Goal: Information Seeking & Learning: Check status

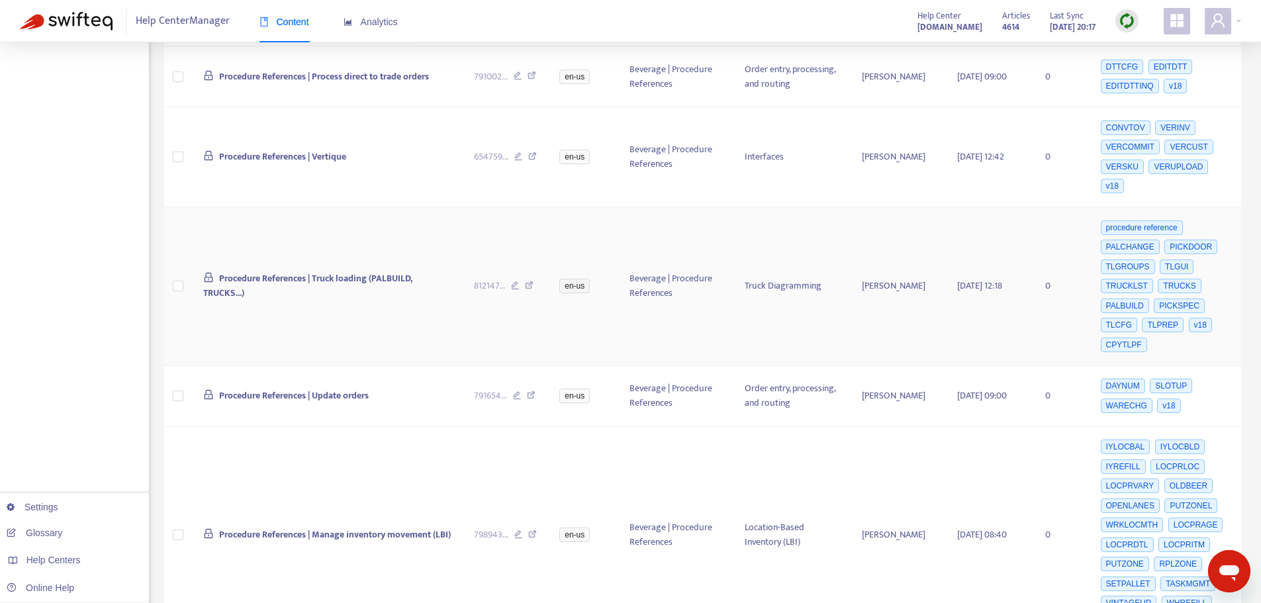
scroll to position [1257, 0]
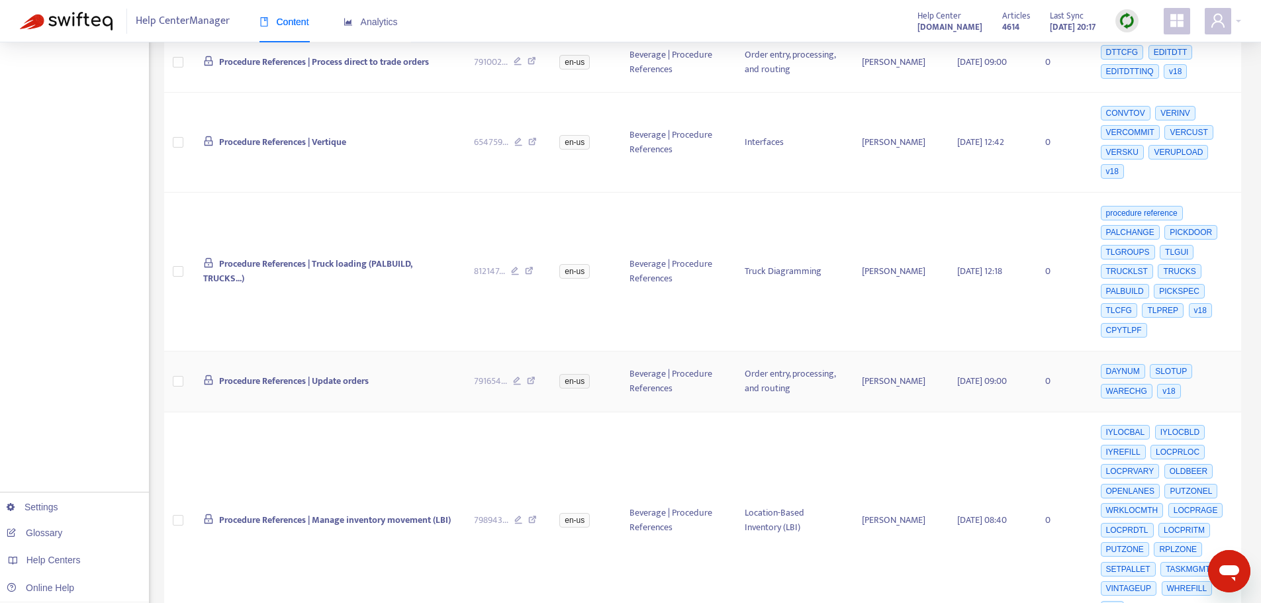
click at [533, 377] on icon at bounding box center [531, 383] width 9 height 12
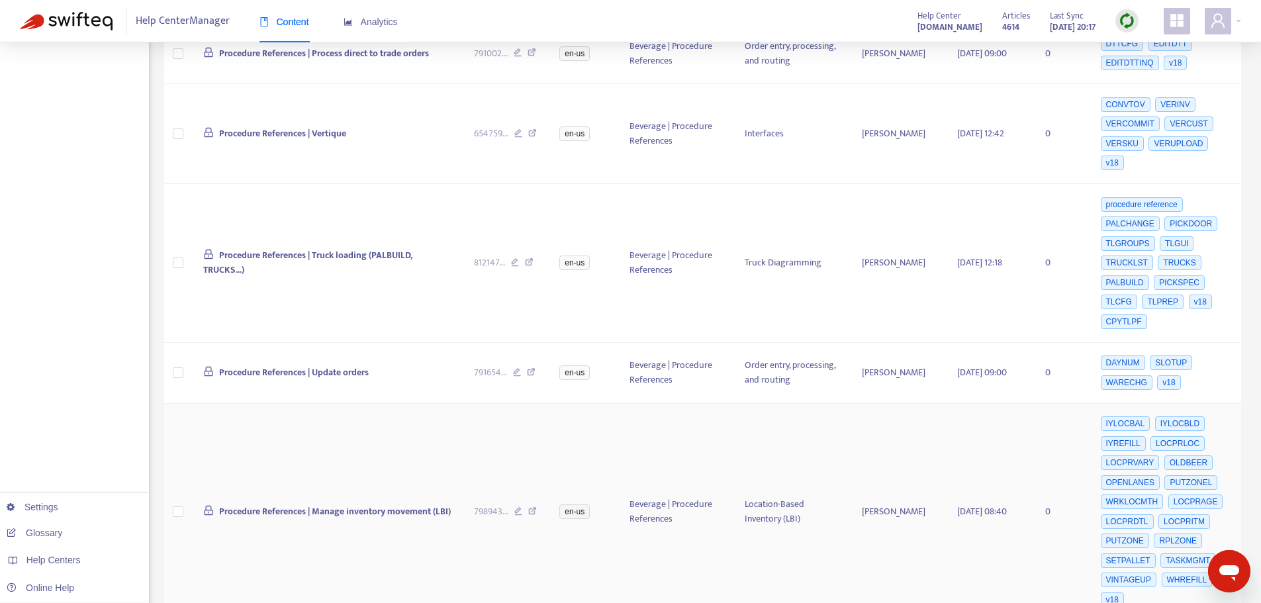
scroll to position [1324, 0]
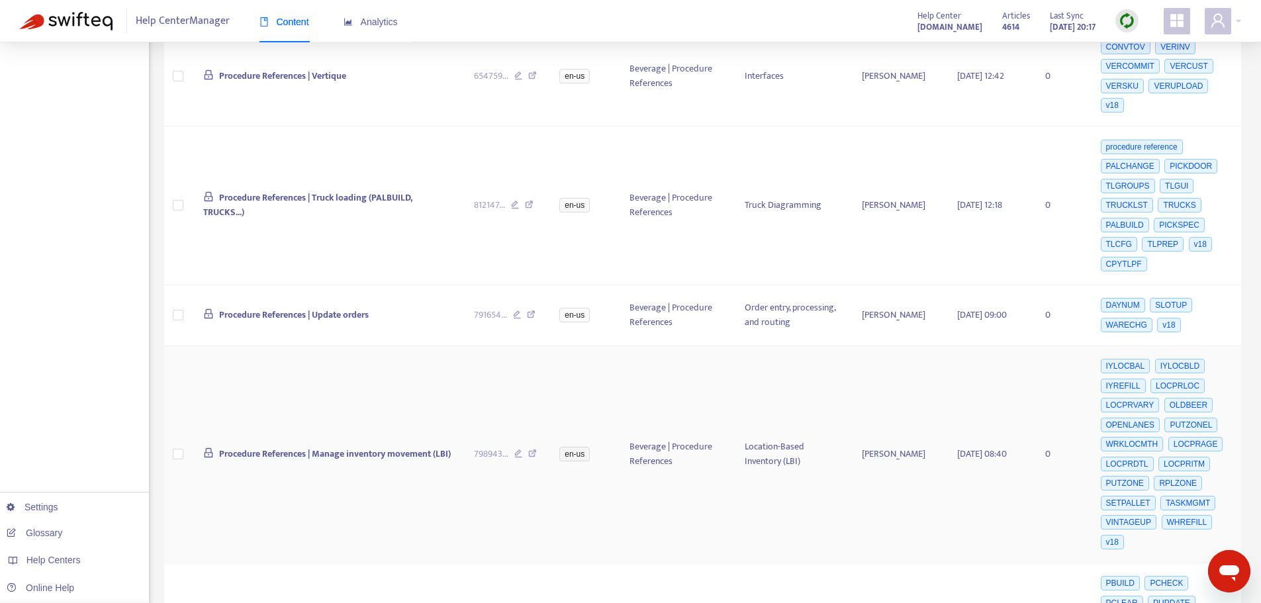
click at [533, 449] on icon at bounding box center [532, 455] width 9 height 12
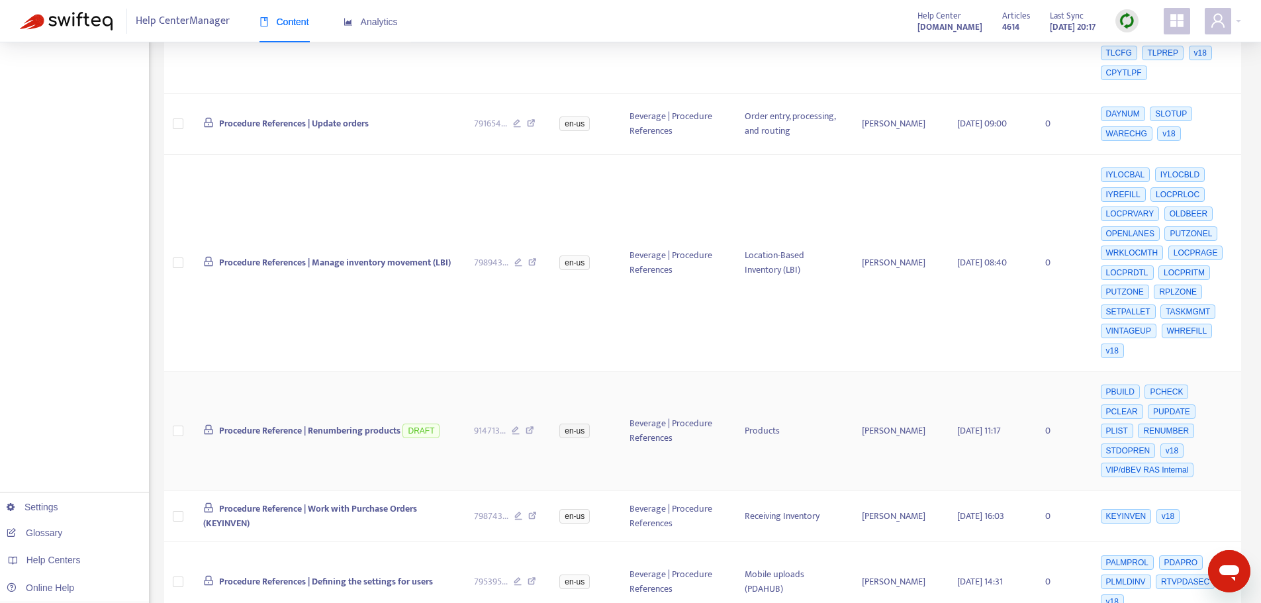
scroll to position [1522, 0]
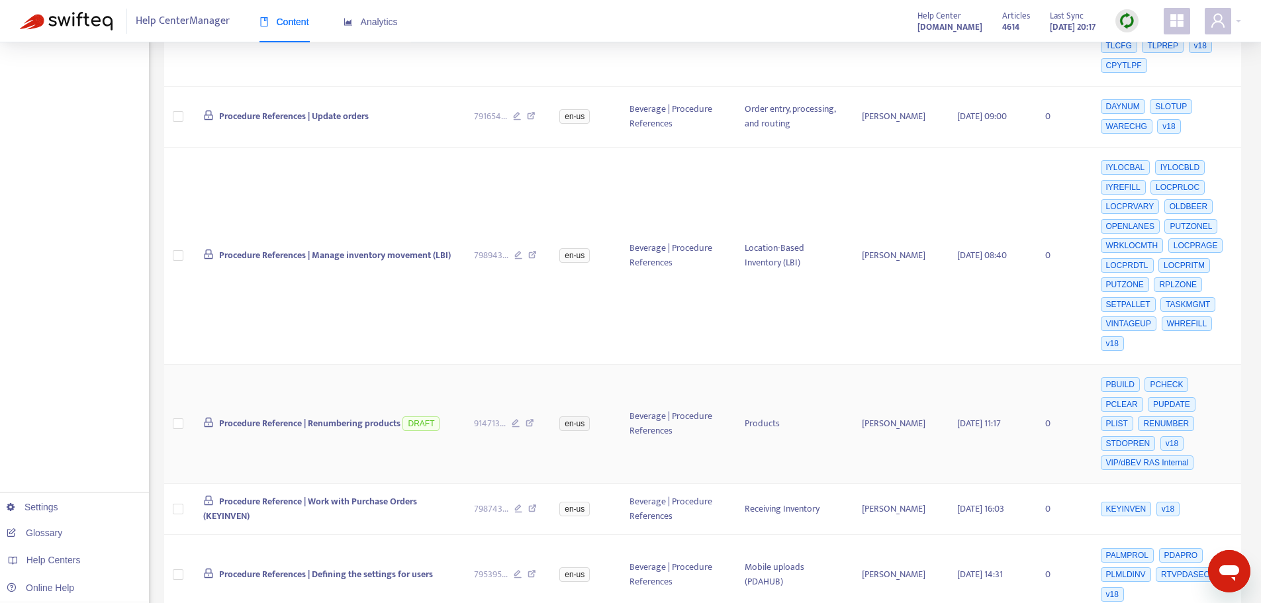
click at [531, 419] on icon at bounding box center [529, 425] width 9 height 12
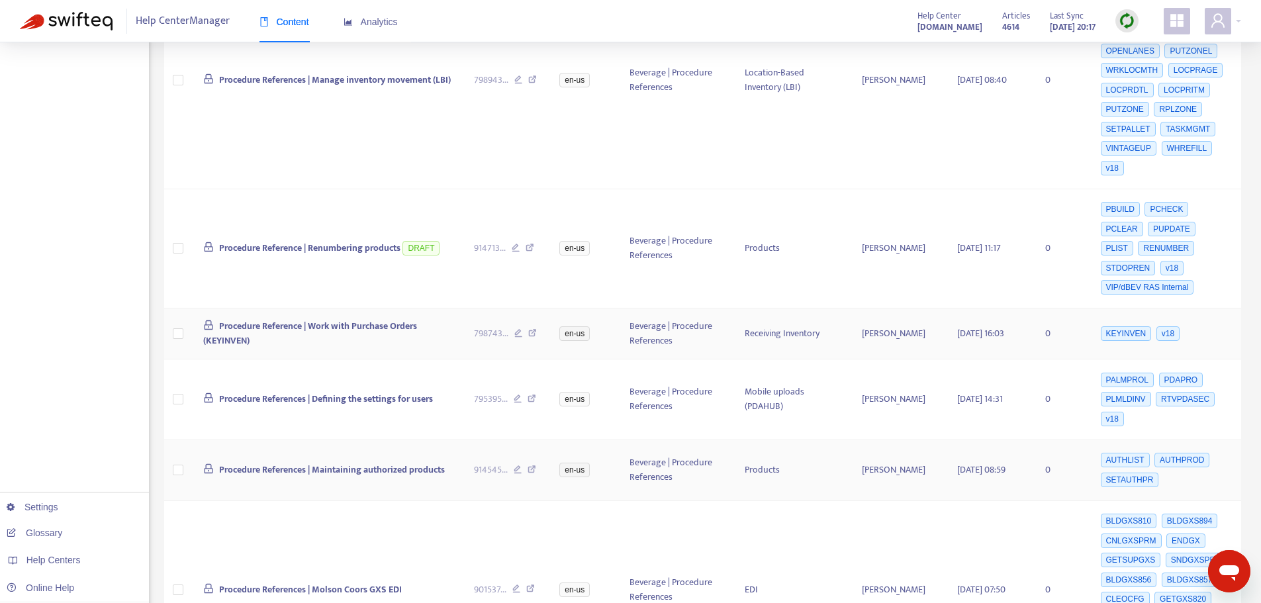
scroll to position [1721, 0]
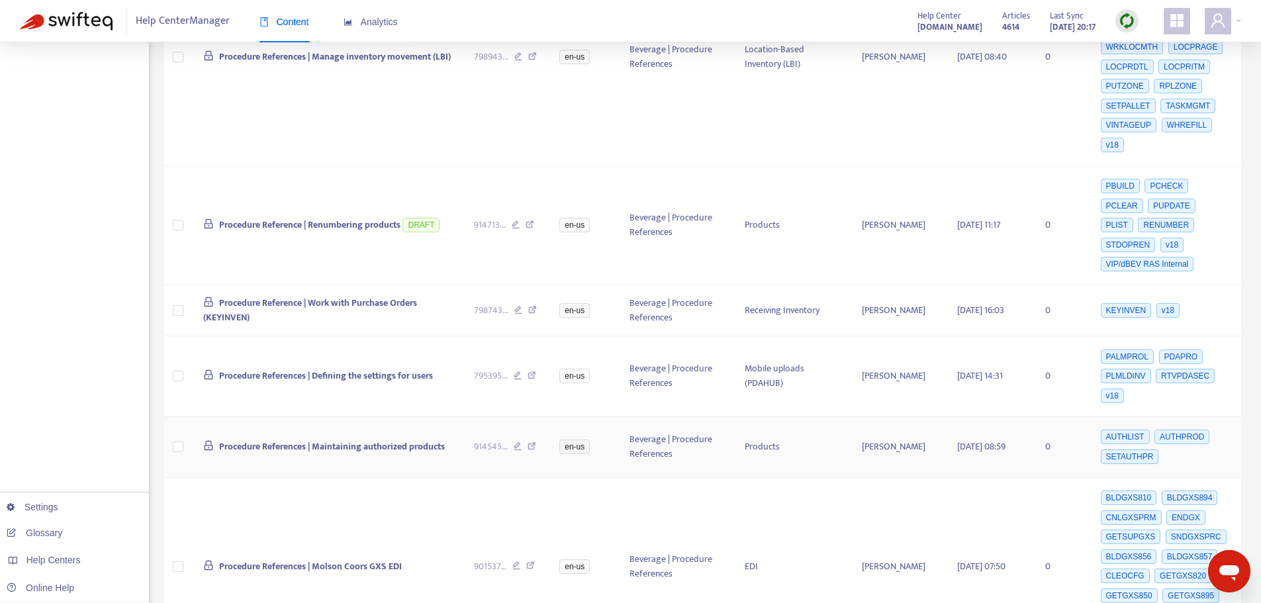
click at [529, 442] on icon at bounding box center [531, 448] width 9 height 12
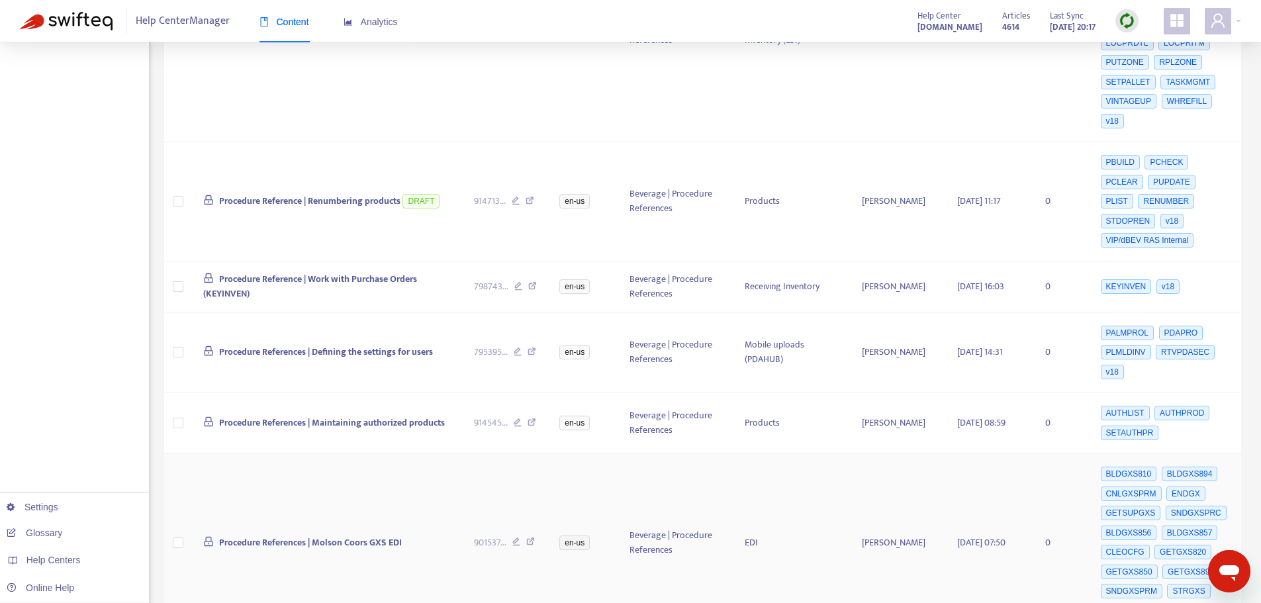
scroll to position [1787, 0]
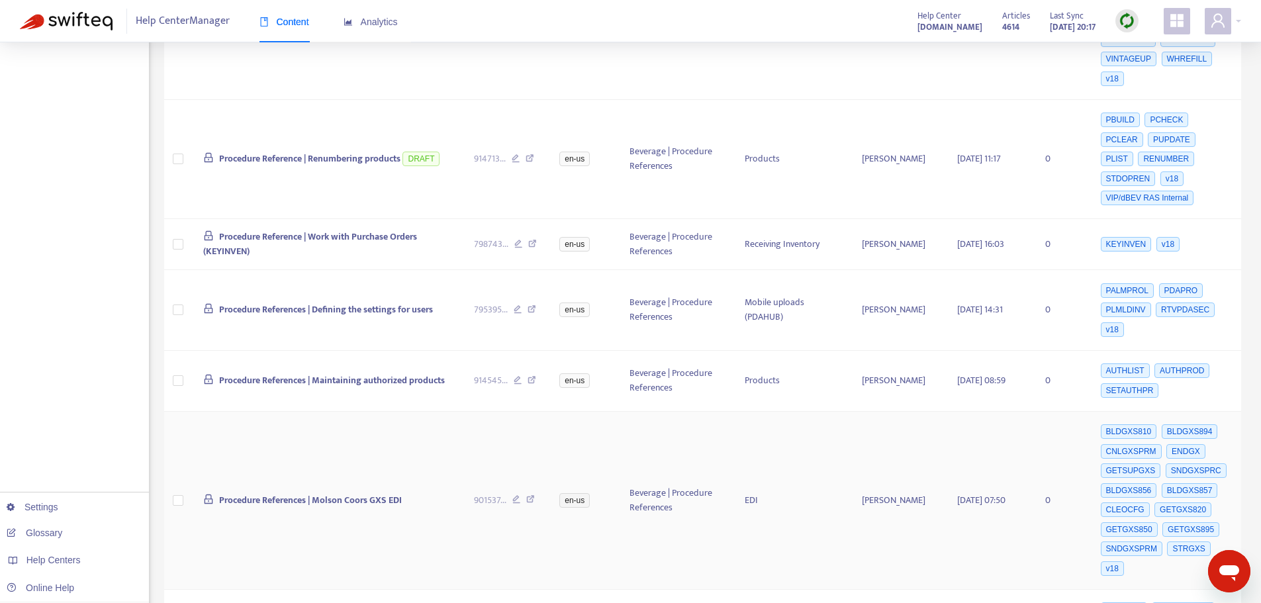
click at [531, 495] on icon at bounding box center [530, 501] width 9 height 12
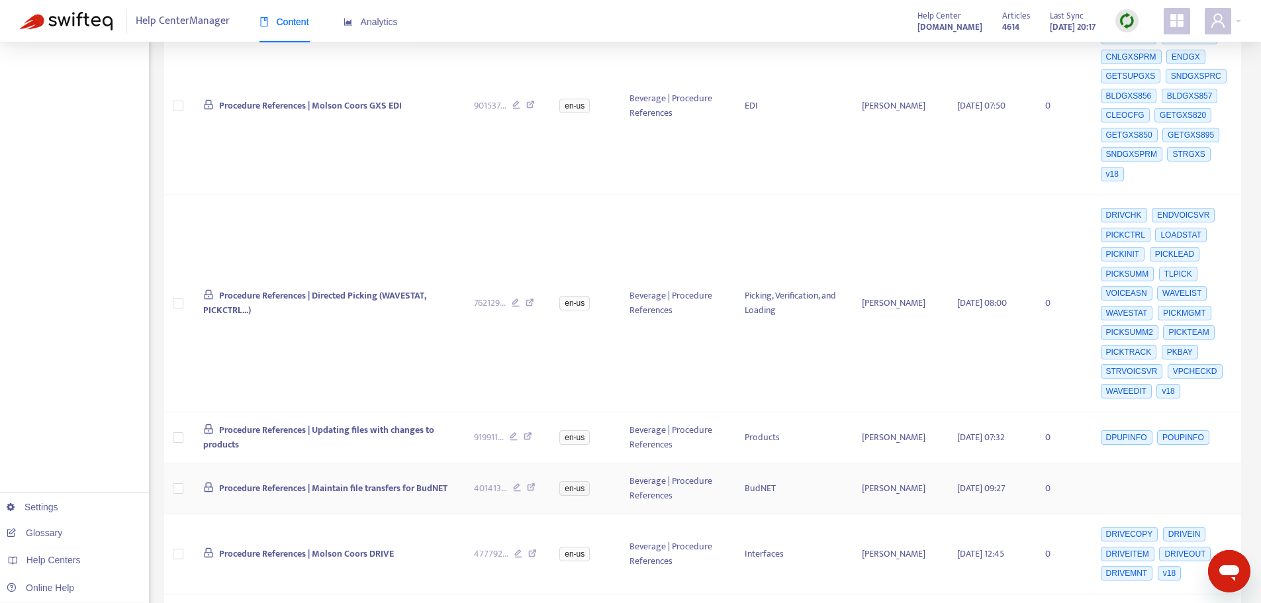
scroll to position [2184, 0]
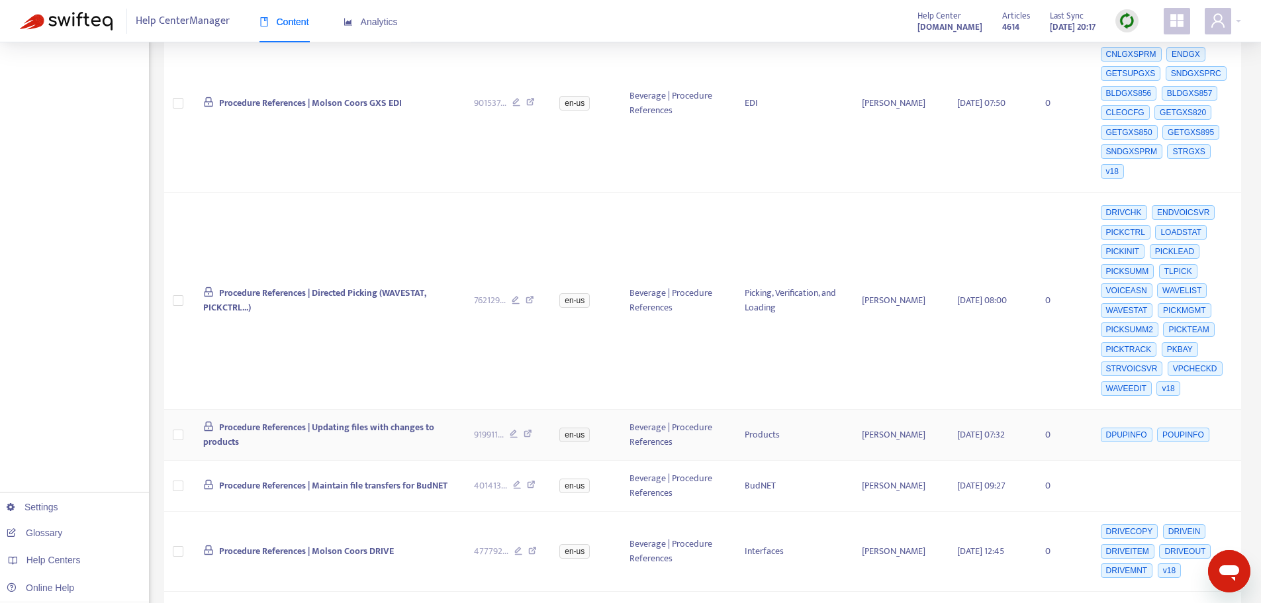
click at [529, 430] on icon at bounding box center [527, 436] width 9 height 12
click at [530, 480] on icon at bounding box center [531, 486] width 9 height 12
click at [534, 480] on icon at bounding box center [531, 486] width 9 height 12
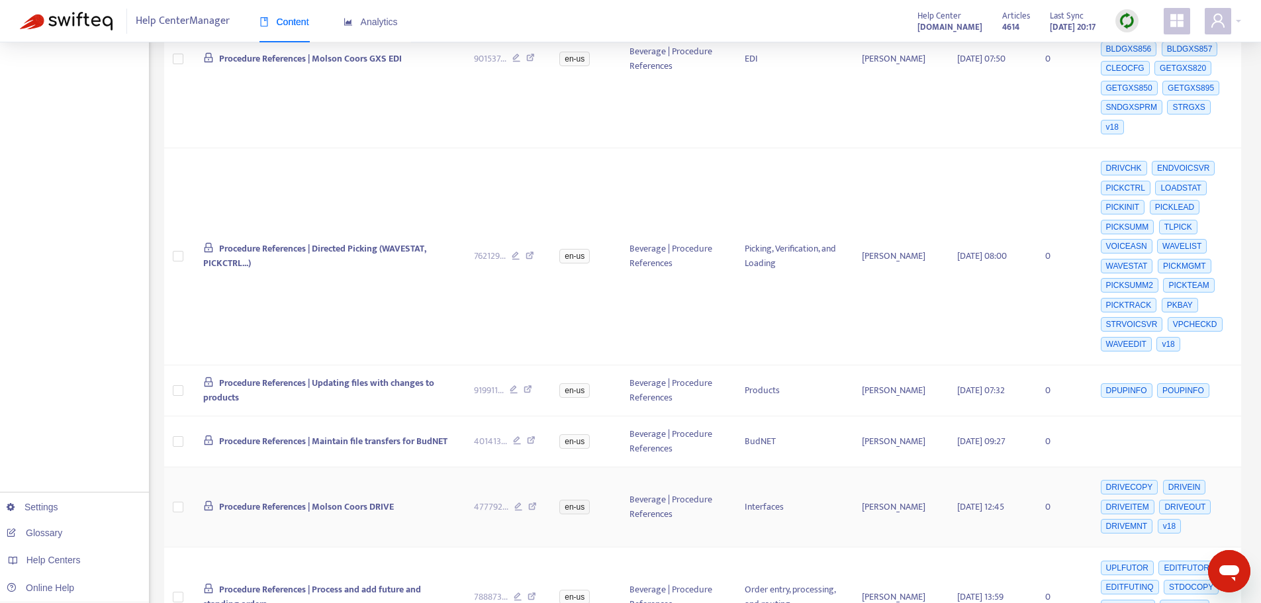
scroll to position [2316, 0]
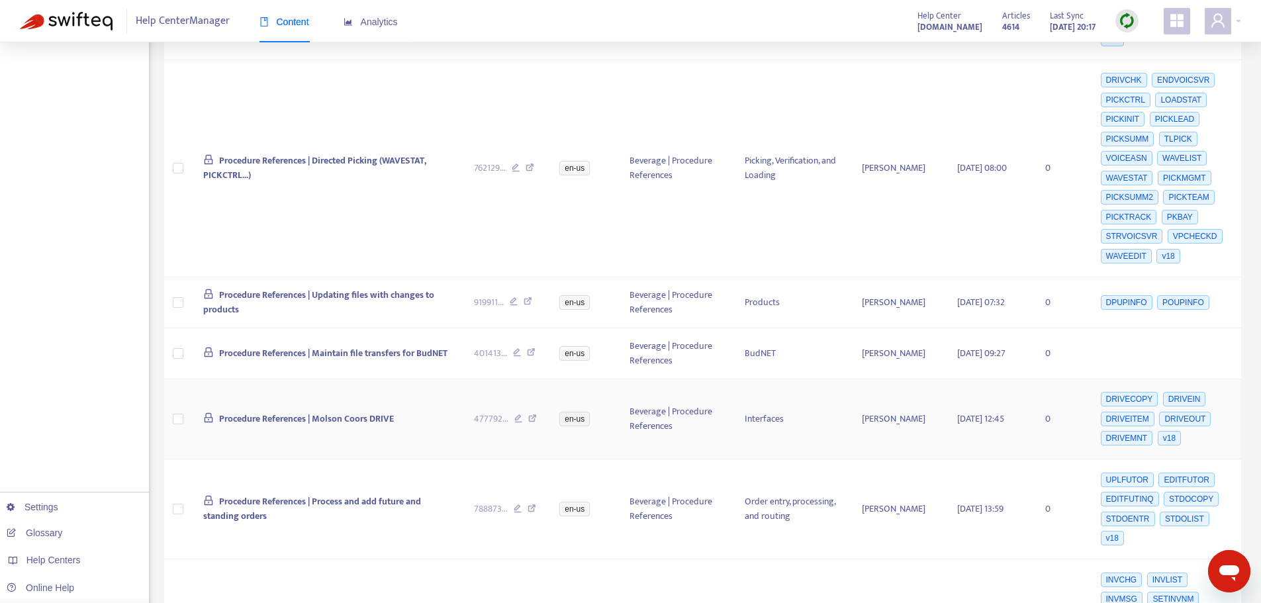
click at [533, 414] on icon at bounding box center [532, 420] width 9 height 12
click at [529, 504] on icon at bounding box center [531, 510] width 9 height 12
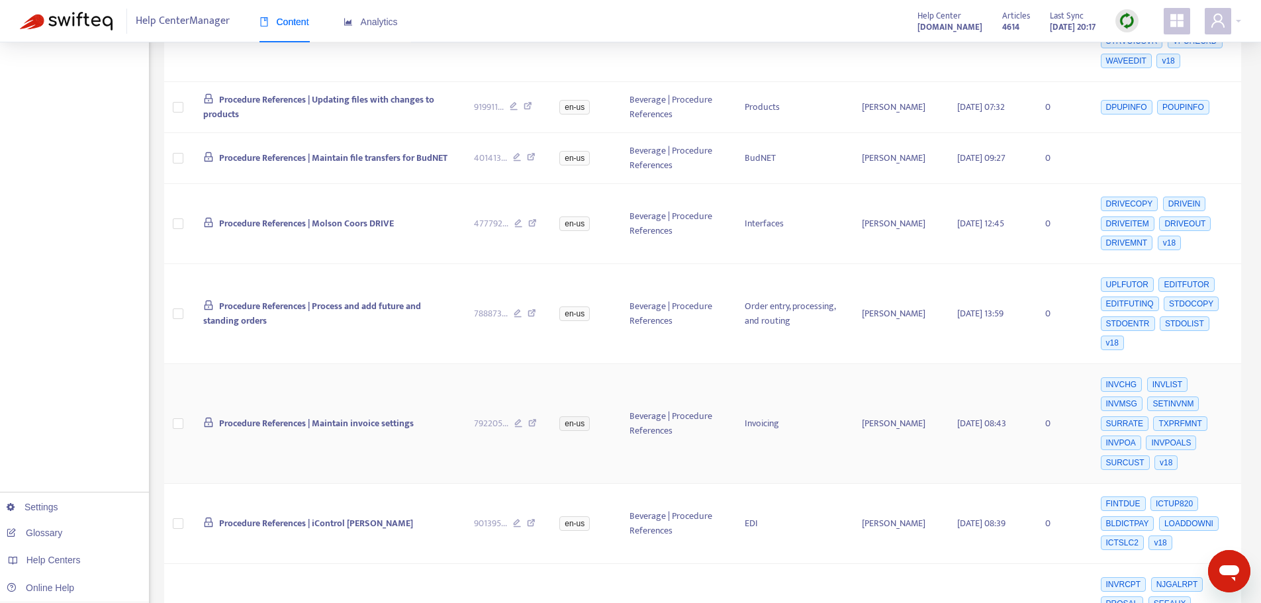
scroll to position [2515, 0]
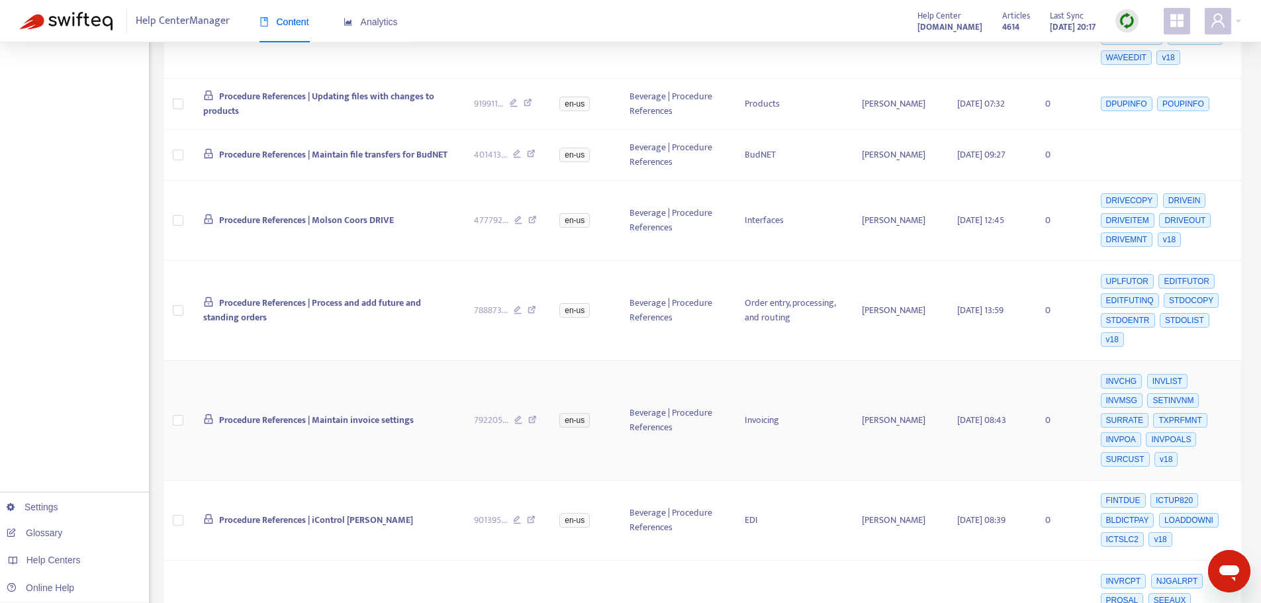
click at [532, 416] on icon at bounding box center [532, 422] width 9 height 12
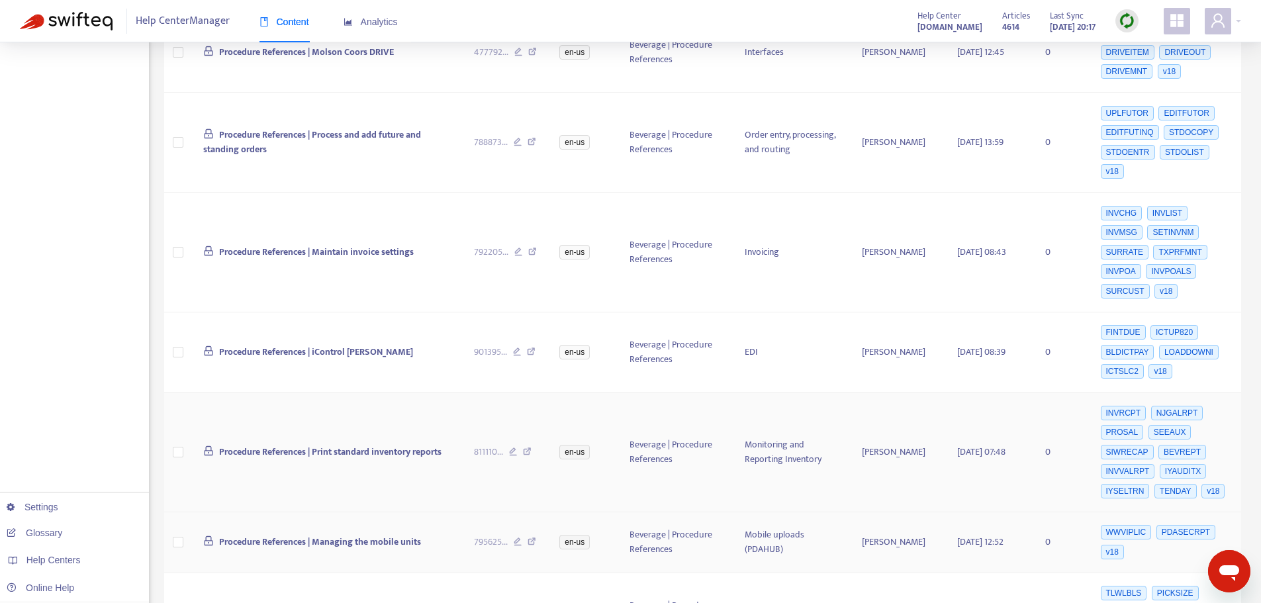
scroll to position [2713, 0]
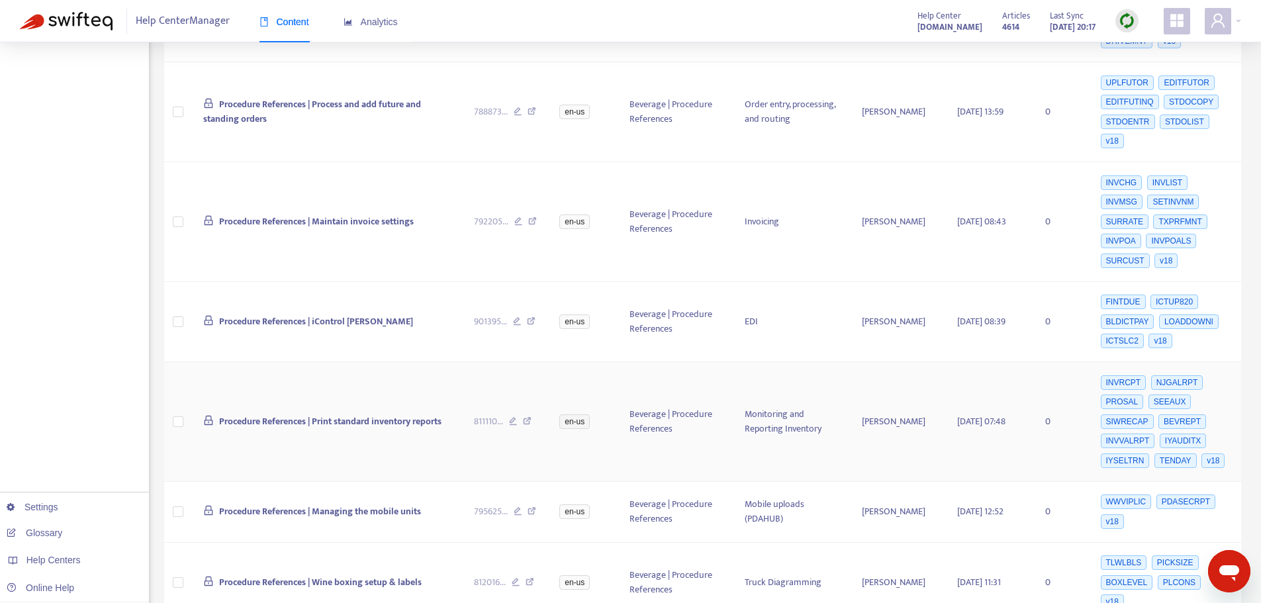
click at [530, 417] on icon at bounding box center [527, 423] width 9 height 12
click at [534, 507] on icon at bounding box center [531, 513] width 9 height 12
click at [535, 507] on icon at bounding box center [531, 513] width 9 height 12
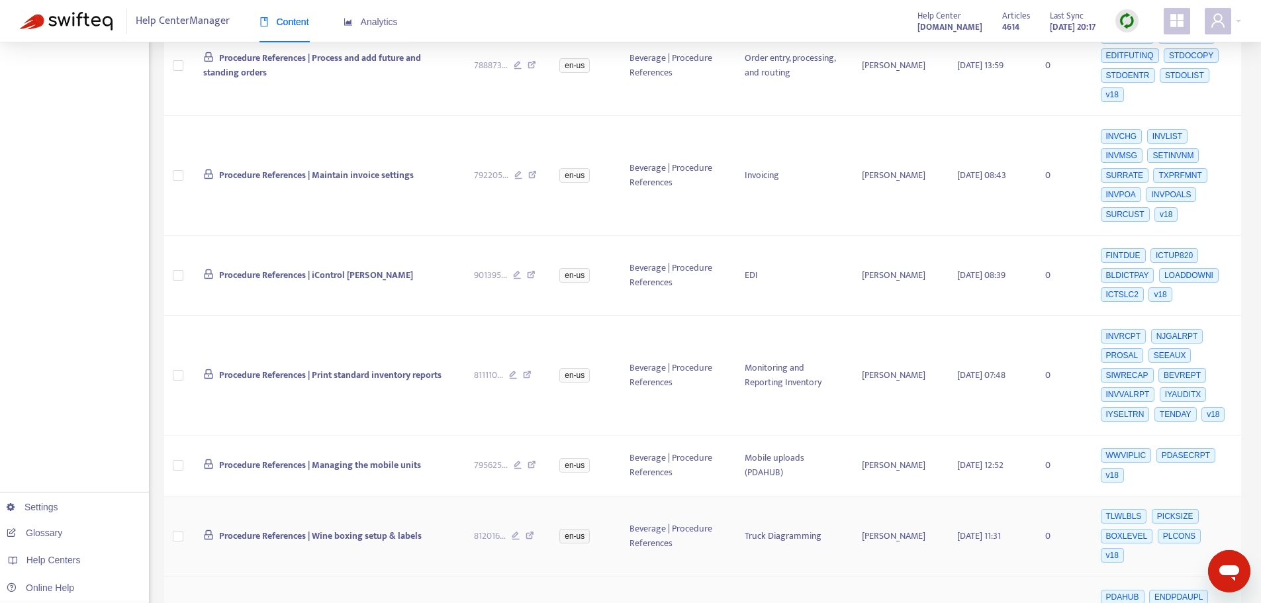
scroll to position [2780, 0]
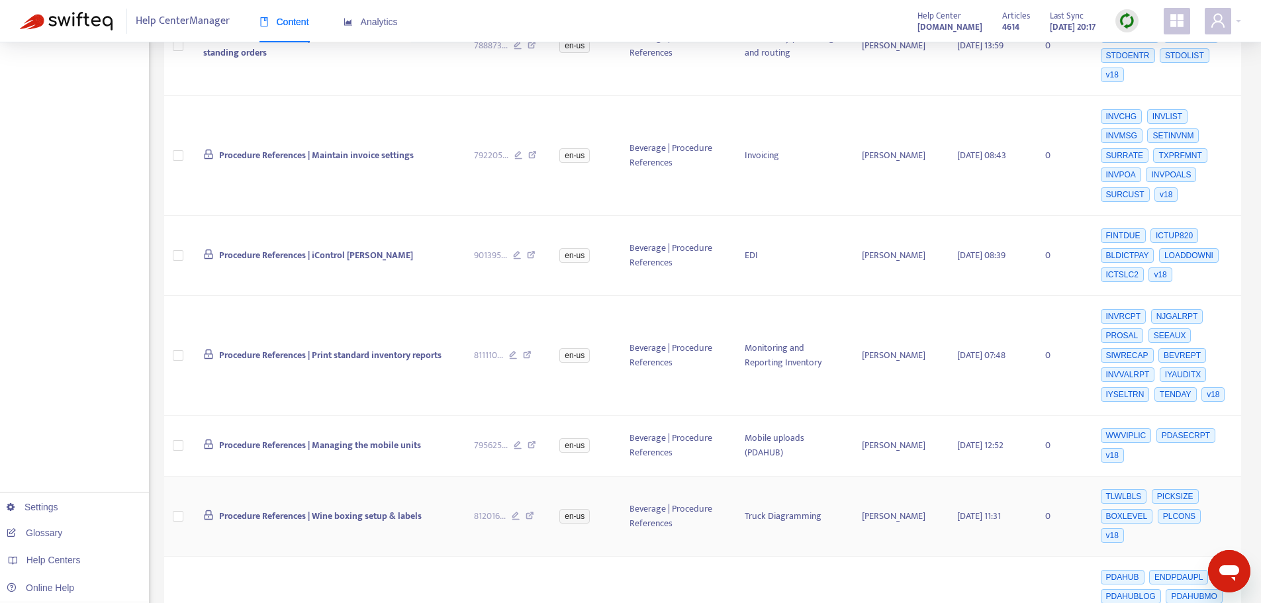
click at [531, 512] on icon at bounding box center [529, 518] width 9 height 12
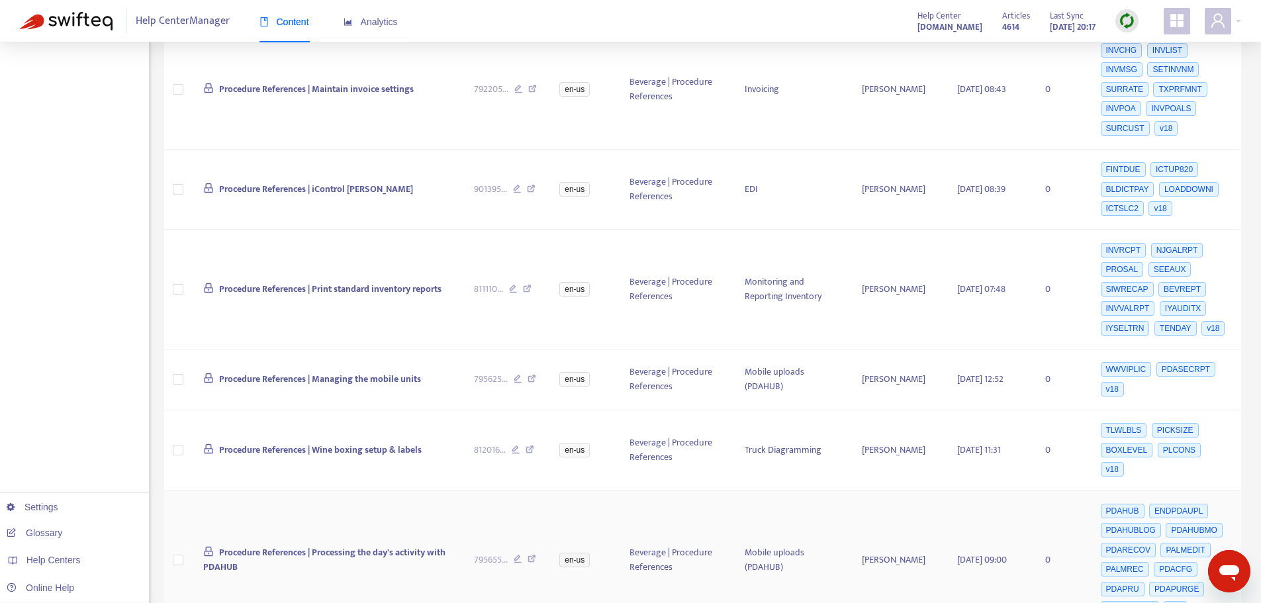
scroll to position [2912, 0]
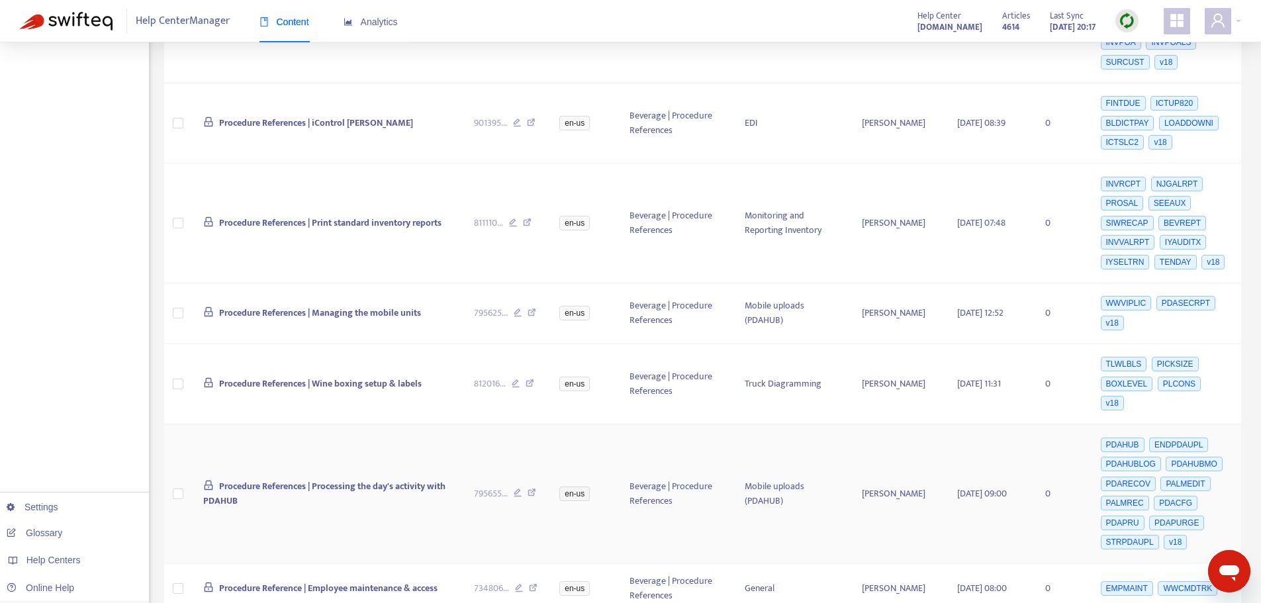
click at [532, 488] on icon at bounding box center [531, 494] width 9 height 12
